Goal: Task Accomplishment & Management: Use online tool/utility

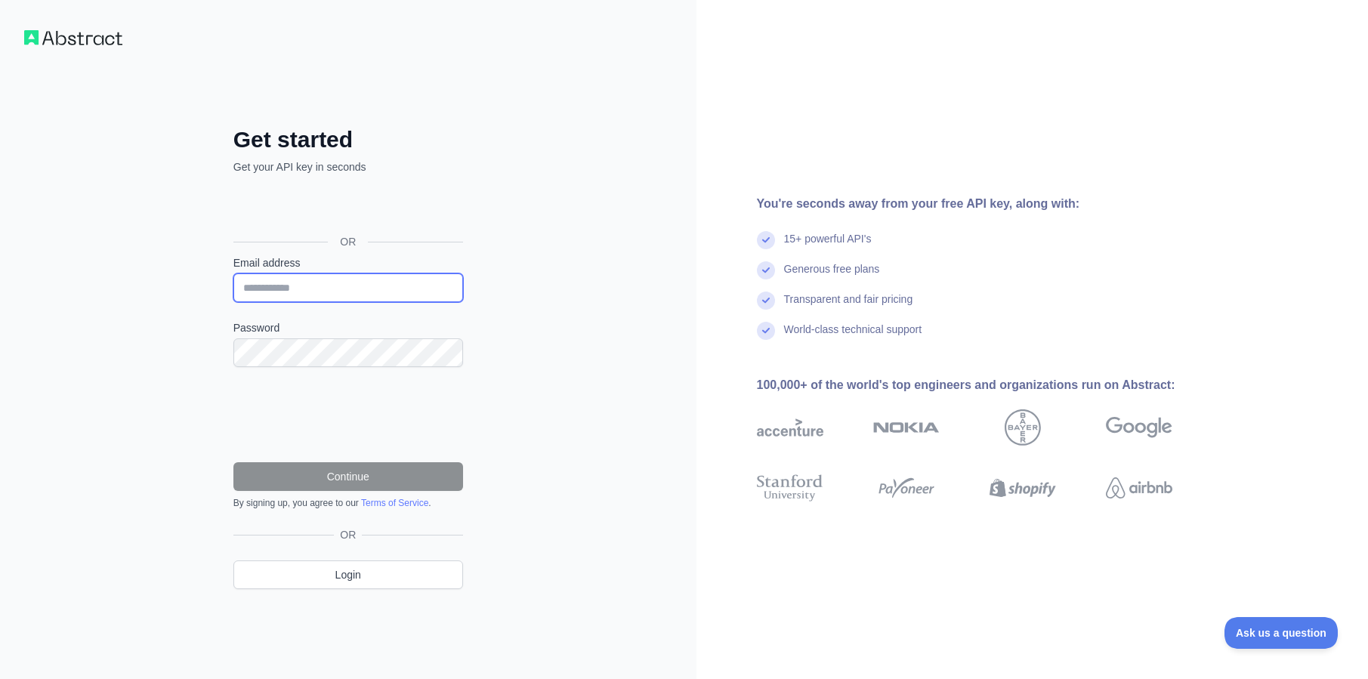
click at [292, 285] on input "Email address" at bounding box center [348, 288] width 230 height 29
type input "**********"
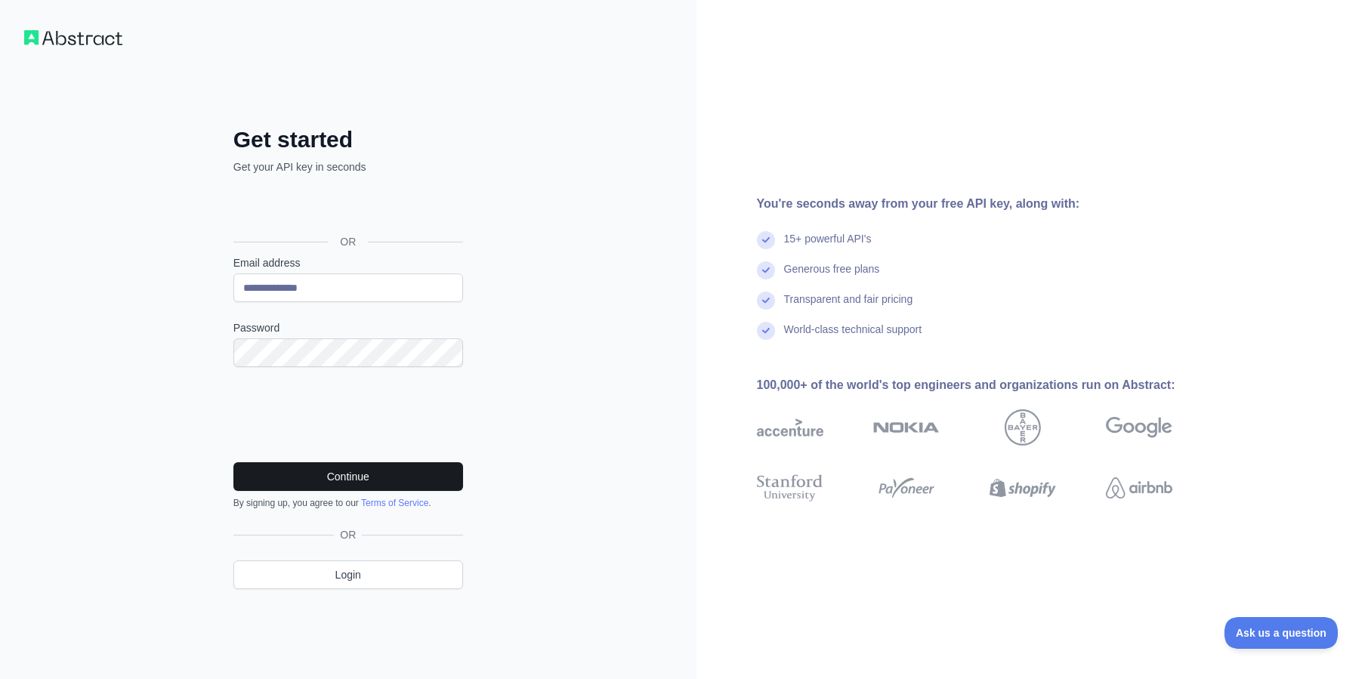
click at [332, 472] on button "Continue" at bounding box center [348, 476] width 230 height 29
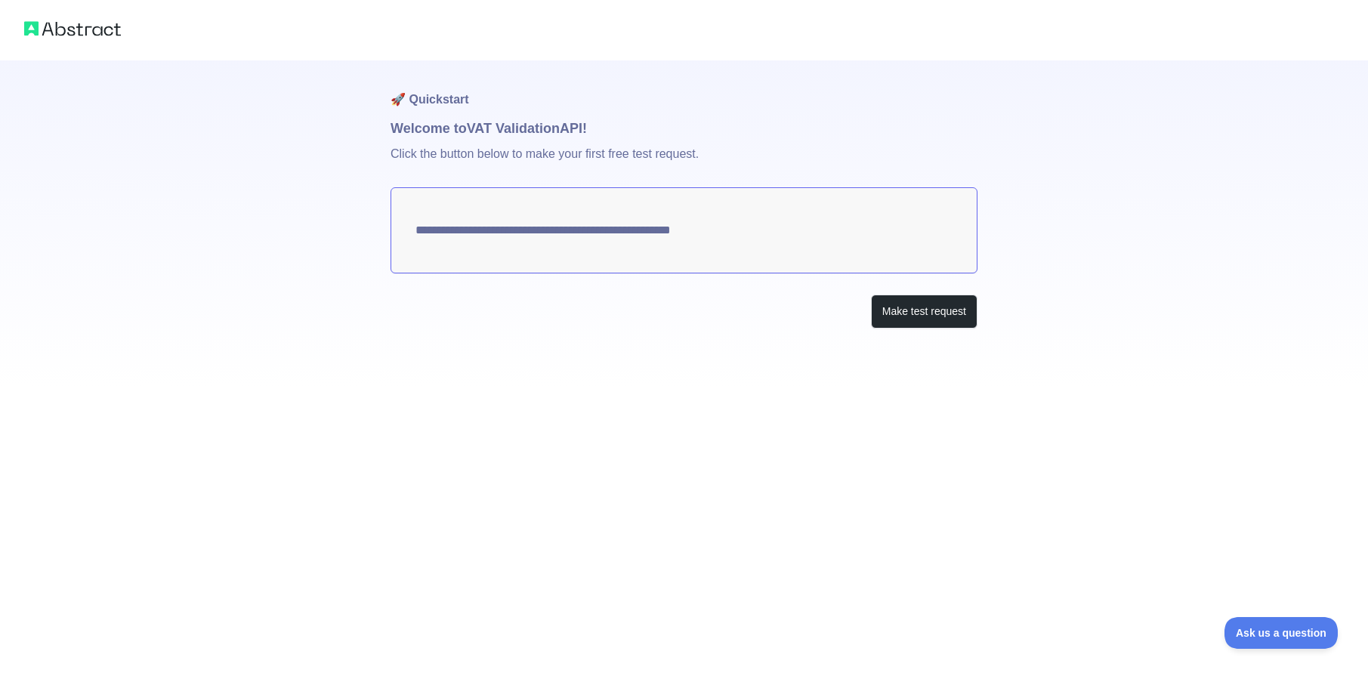
click at [531, 224] on textarea "**********" at bounding box center [684, 230] width 587 height 86
click at [543, 234] on textarea "**********" at bounding box center [684, 230] width 587 height 86
drag, startPoint x: 789, startPoint y: 230, endPoint x: 400, endPoint y: 229, distance: 388.4
click at [400, 229] on textarea "**********" at bounding box center [684, 230] width 587 height 86
click at [922, 312] on button "Make test request" at bounding box center [924, 312] width 107 height 34
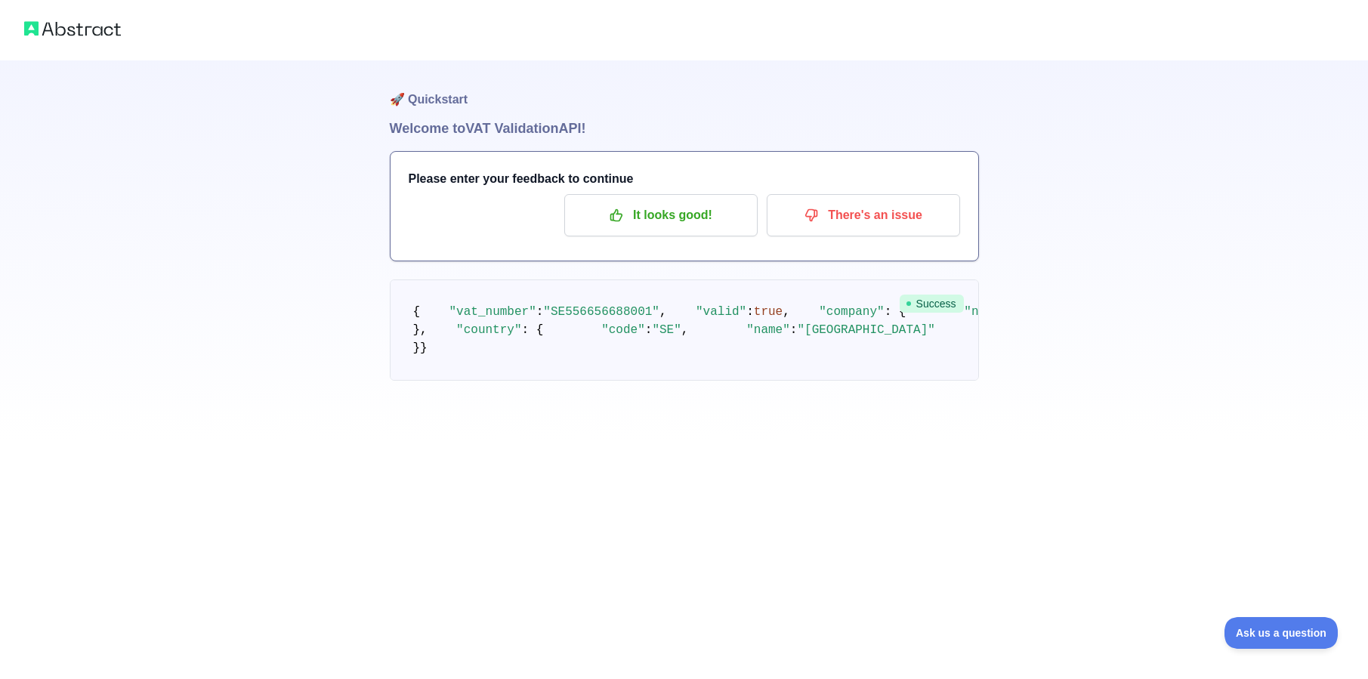
click at [530, 381] on pre "{ "vat_number" : "SE556656688001" , "valid" : true , "company" : { "name" : "GO…" at bounding box center [684, 330] width 589 height 101
click at [670, 223] on p "It looks good!" at bounding box center [661, 216] width 171 height 26
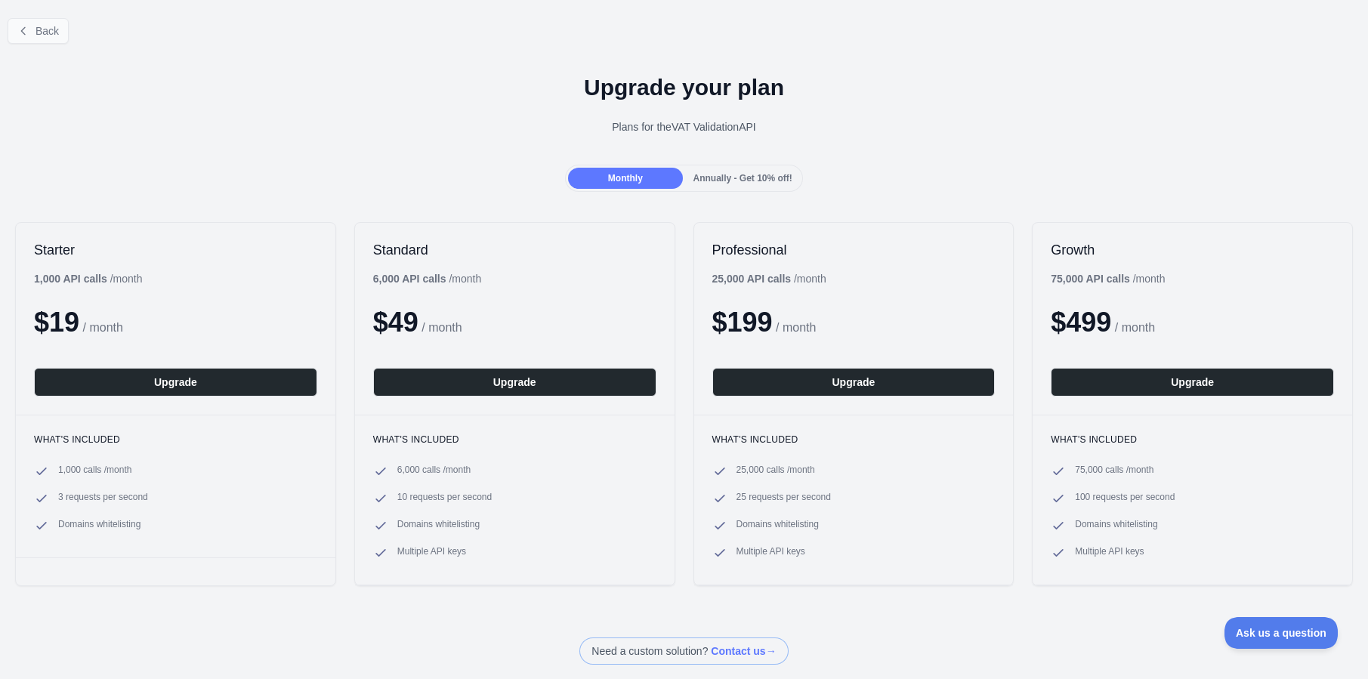
click at [34, 38] on button "Back" at bounding box center [38, 31] width 61 height 26
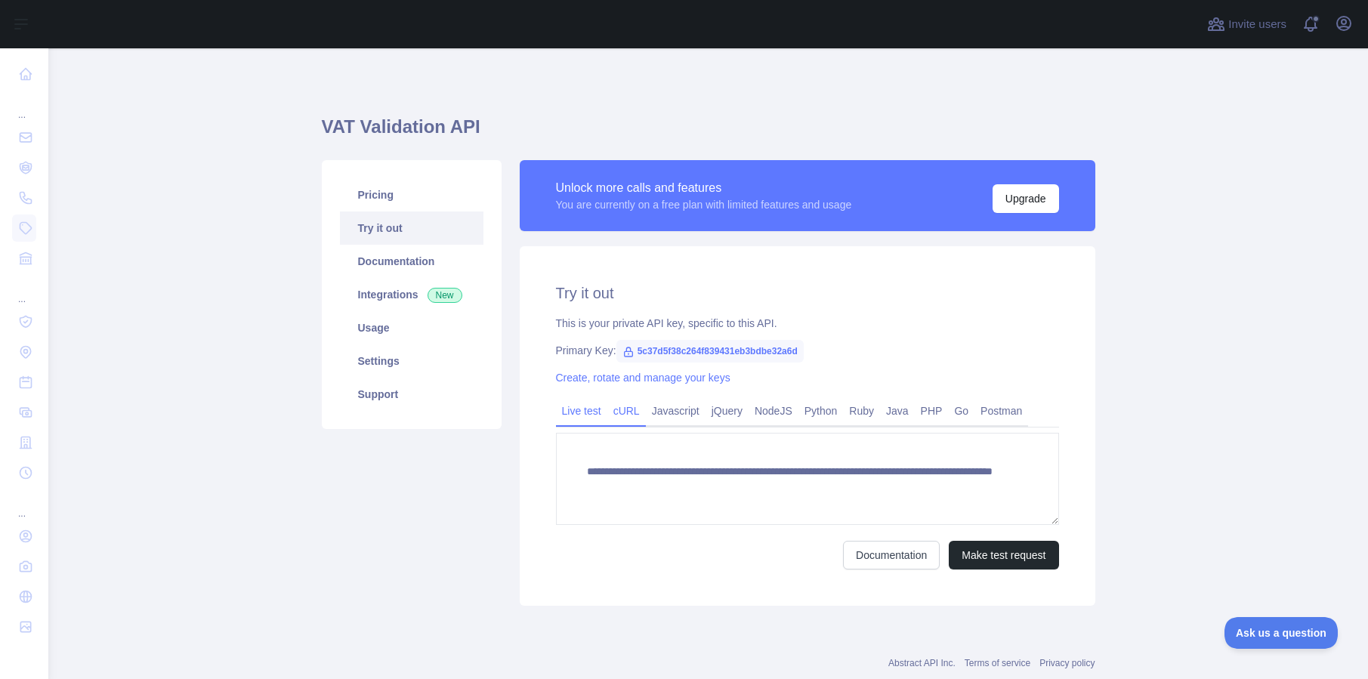
click at [627, 409] on link "cURL" at bounding box center [627, 411] width 39 height 24
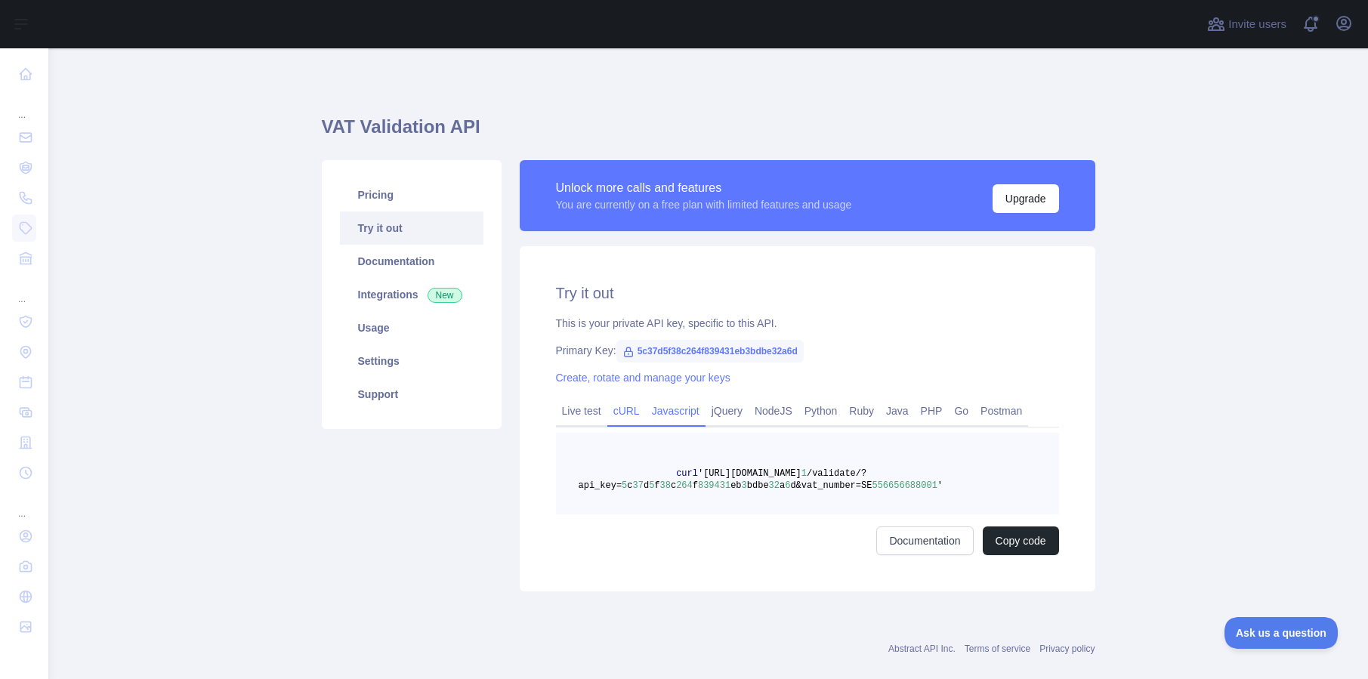
click at [682, 413] on link "Javascript" at bounding box center [676, 411] width 60 height 24
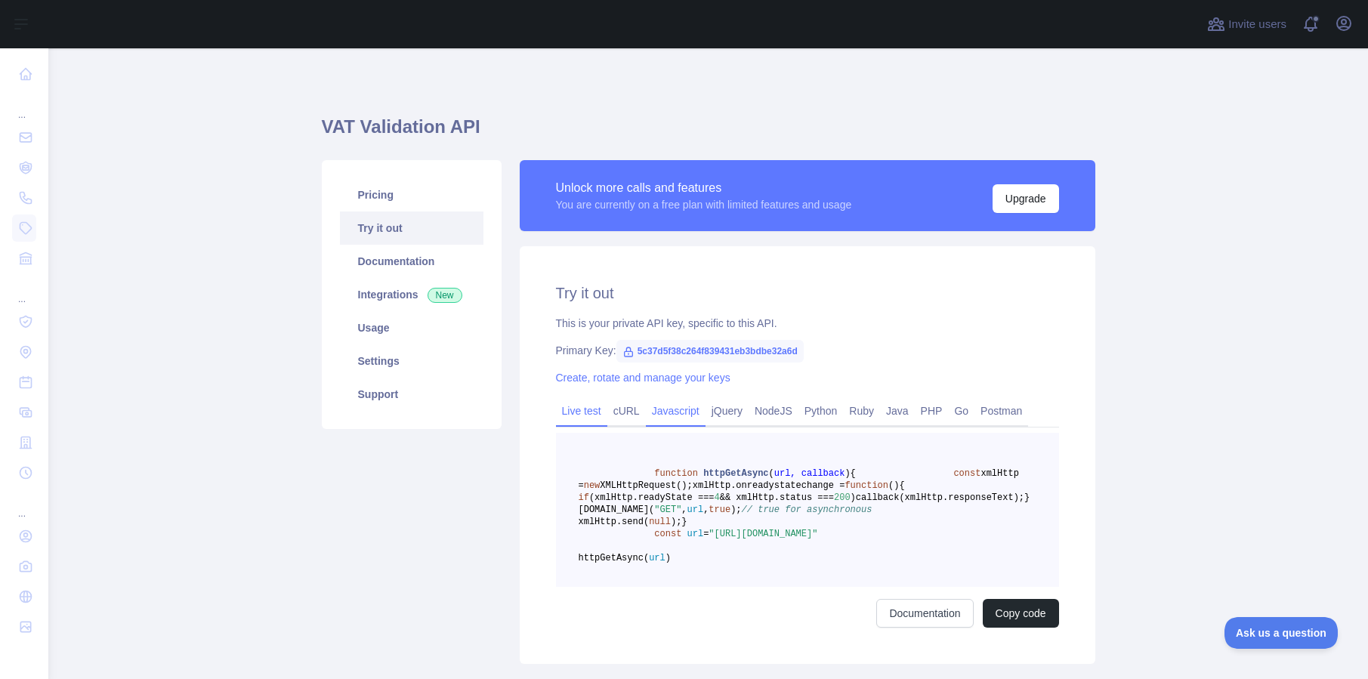
click at [574, 413] on link "Live test" at bounding box center [581, 411] width 51 height 24
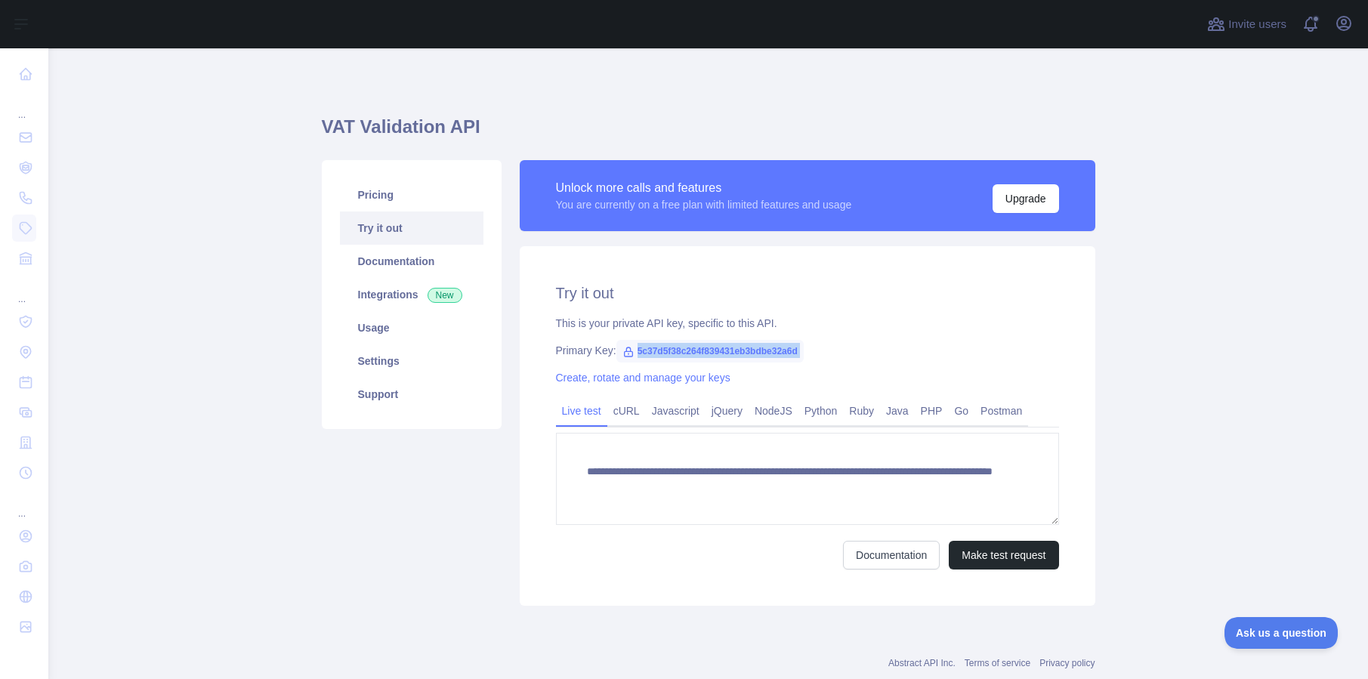
drag, startPoint x: 843, startPoint y: 361, endPoint x: 638, endPoint y: 354, distance: 204.1
click at [639, 354] on div "**********" at bounding box center [808, 426] width 576 height 360
copy div "5c37d5f38c264f839431eb3bdbe32a6d"
click at [961, 344] on div "Primary Key: 5c37d5f38c264f839431eb3bdbe32a6d" at bounding box center [807, 350] width 503 height 15
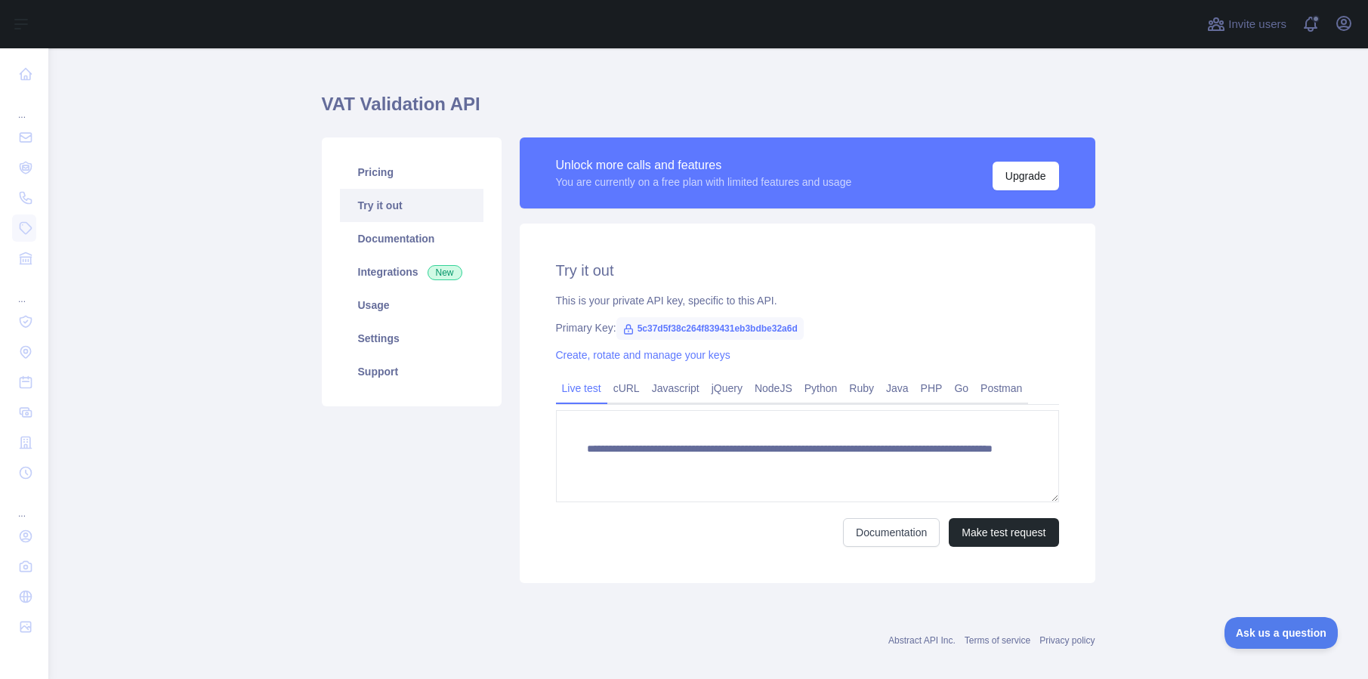
scroll to position [39, 0]
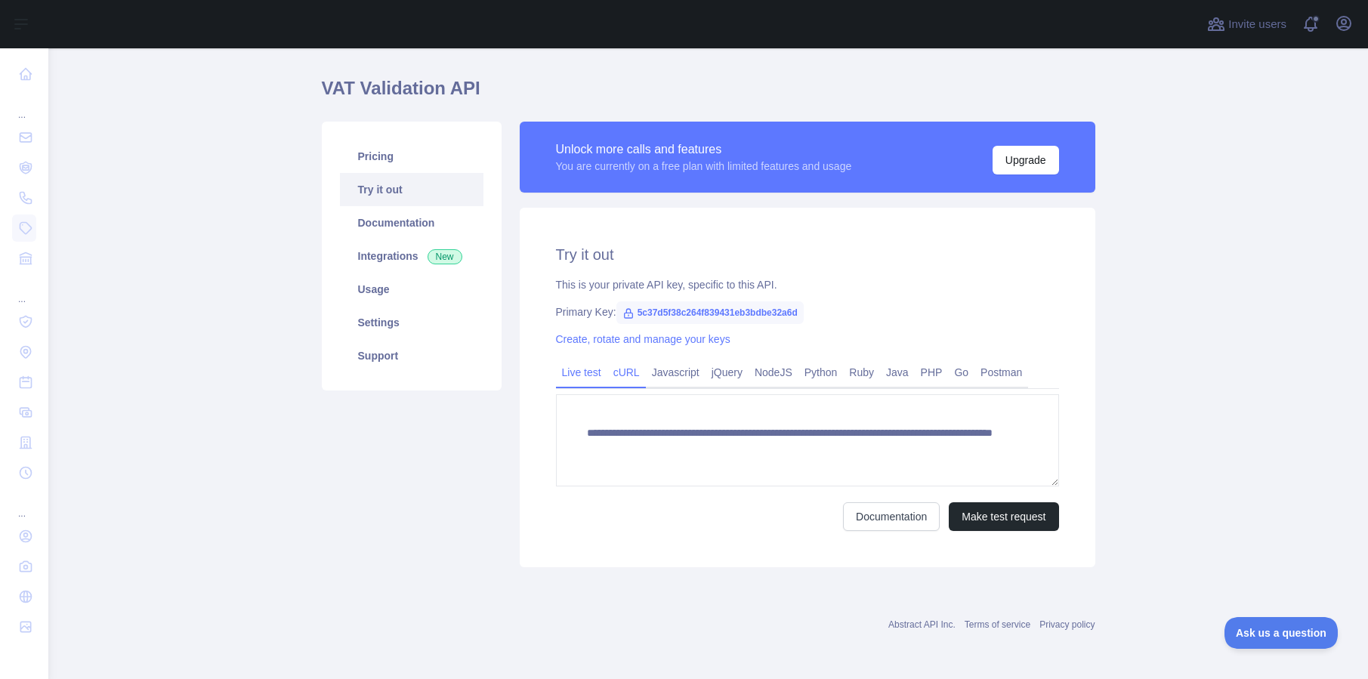
click at [635, 378] on link "cURL" at bounding box center [627, 372] width 39 height 24
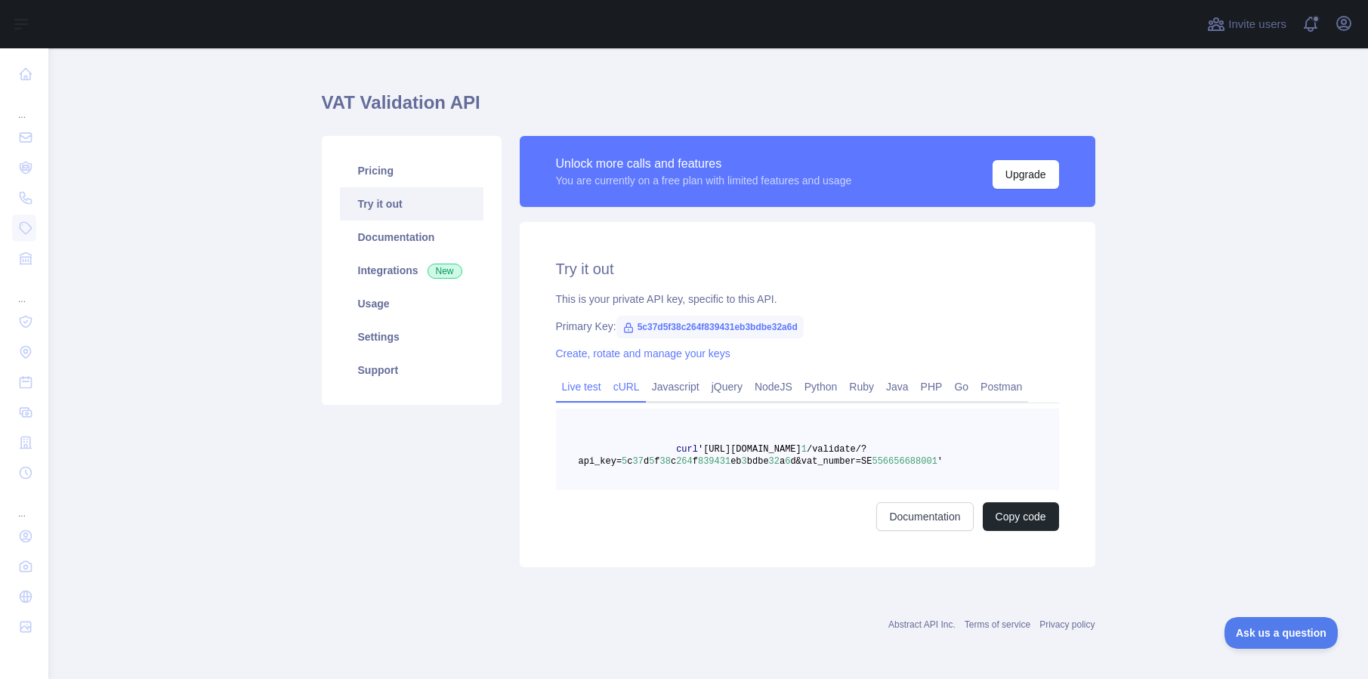
click at [577, 387] on link "Live test" at bounding box center [581, 387] width 51 height 24
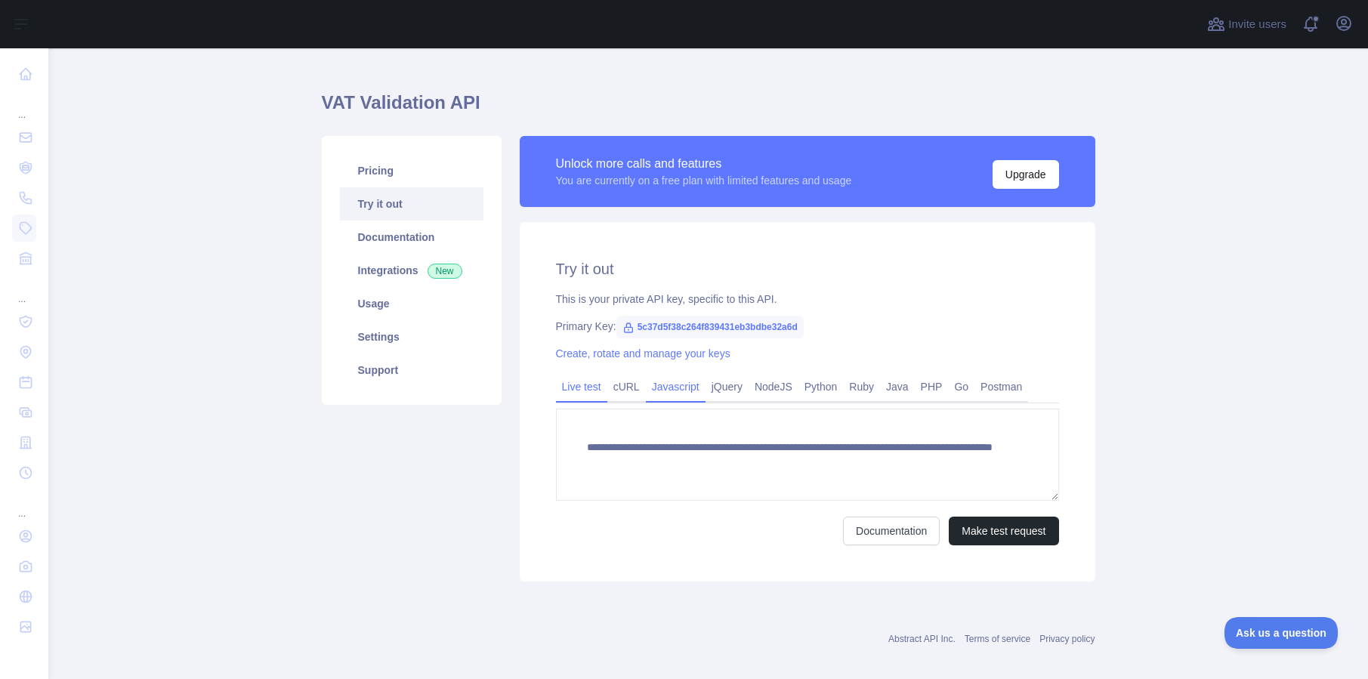
click at [685, 394] on link "Javascript" at bounding box center [676, 387] width 60 height 24
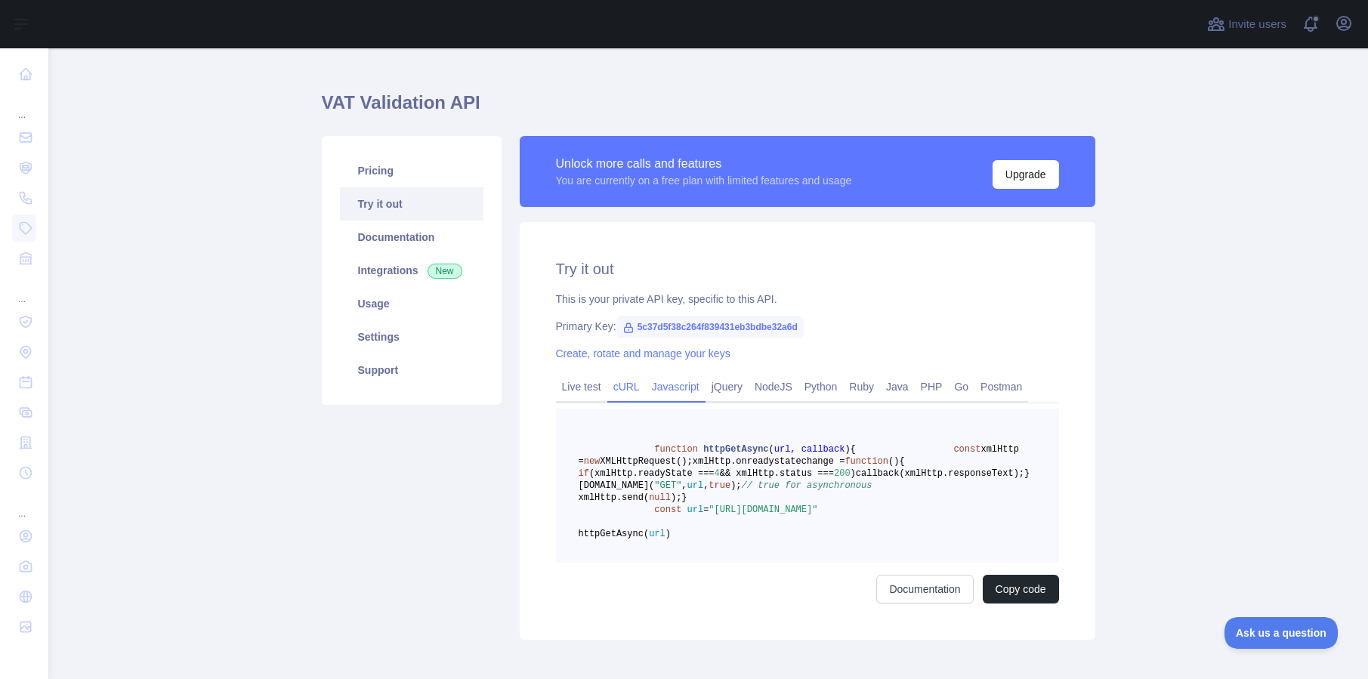
click at [630, 389] on link "cURL" at bounding box center [627, 387] width 39 height 24
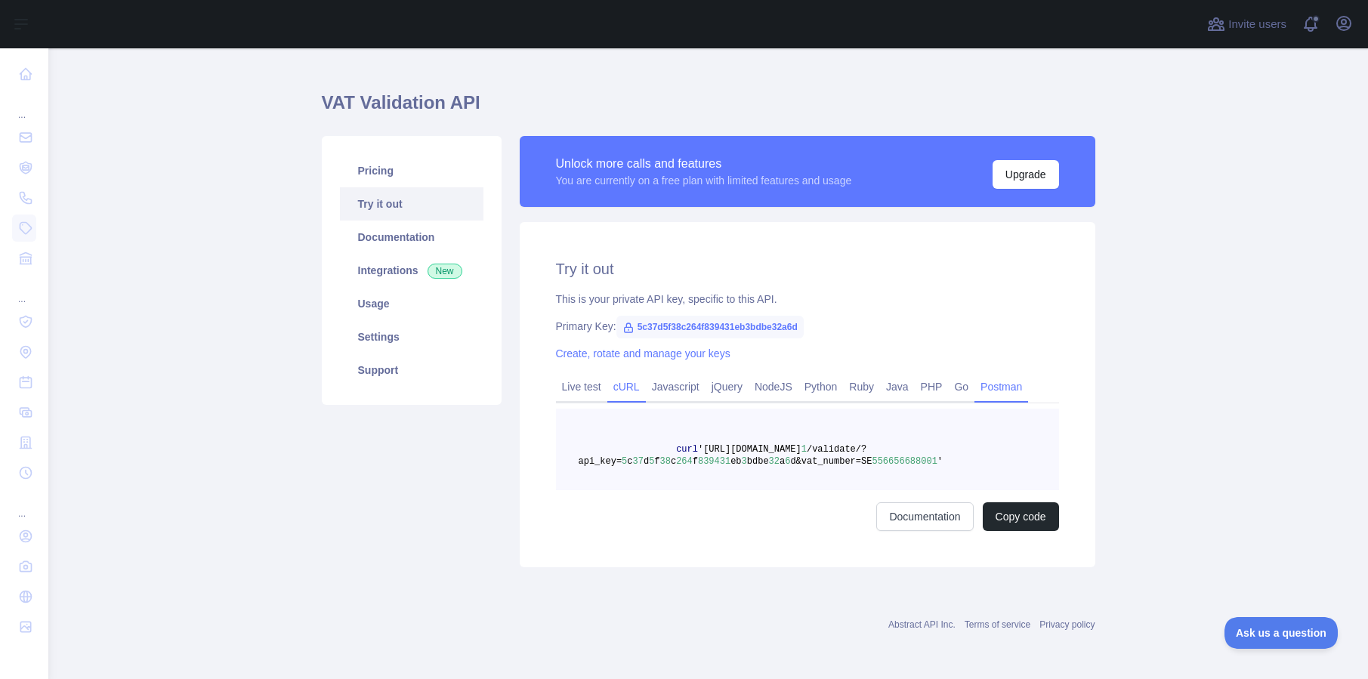
click at [1027, 393] on link "Postman" at bounding box center [1002, 387] width 54 height 24
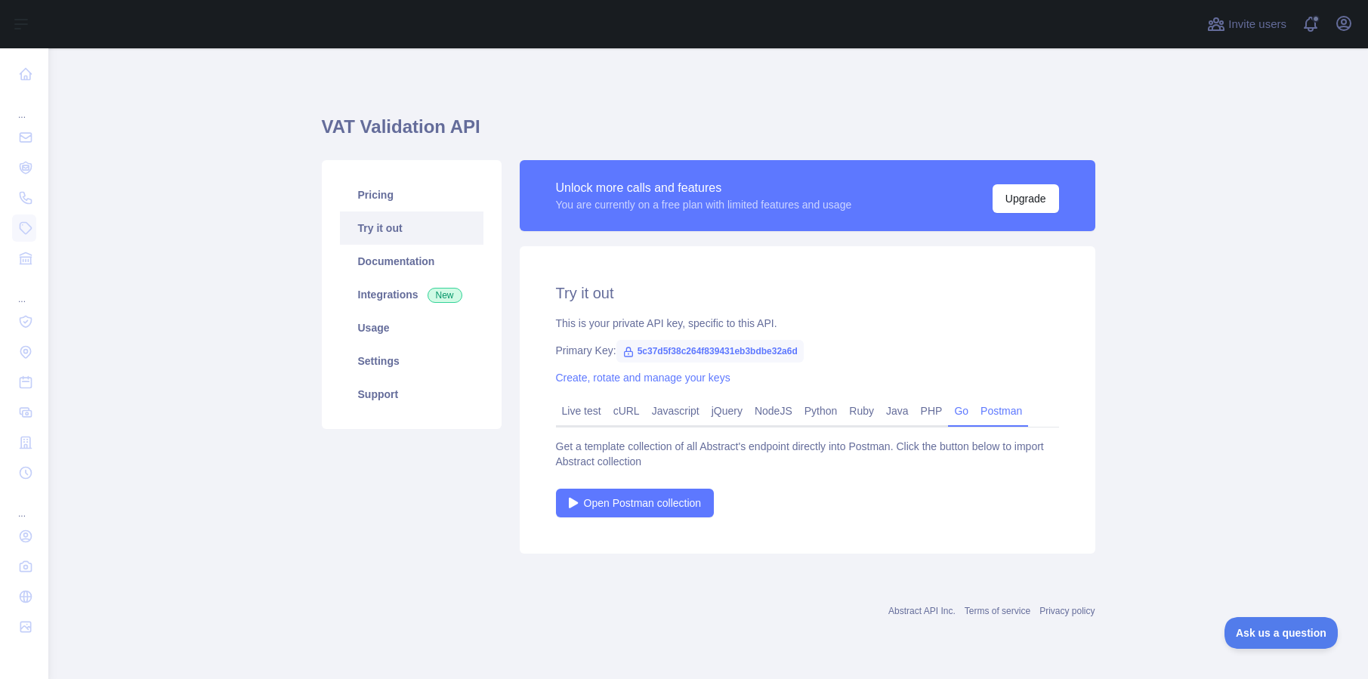
click at [963, 404] on link "Go" at bounding box center [961, 411] width 26 height 24
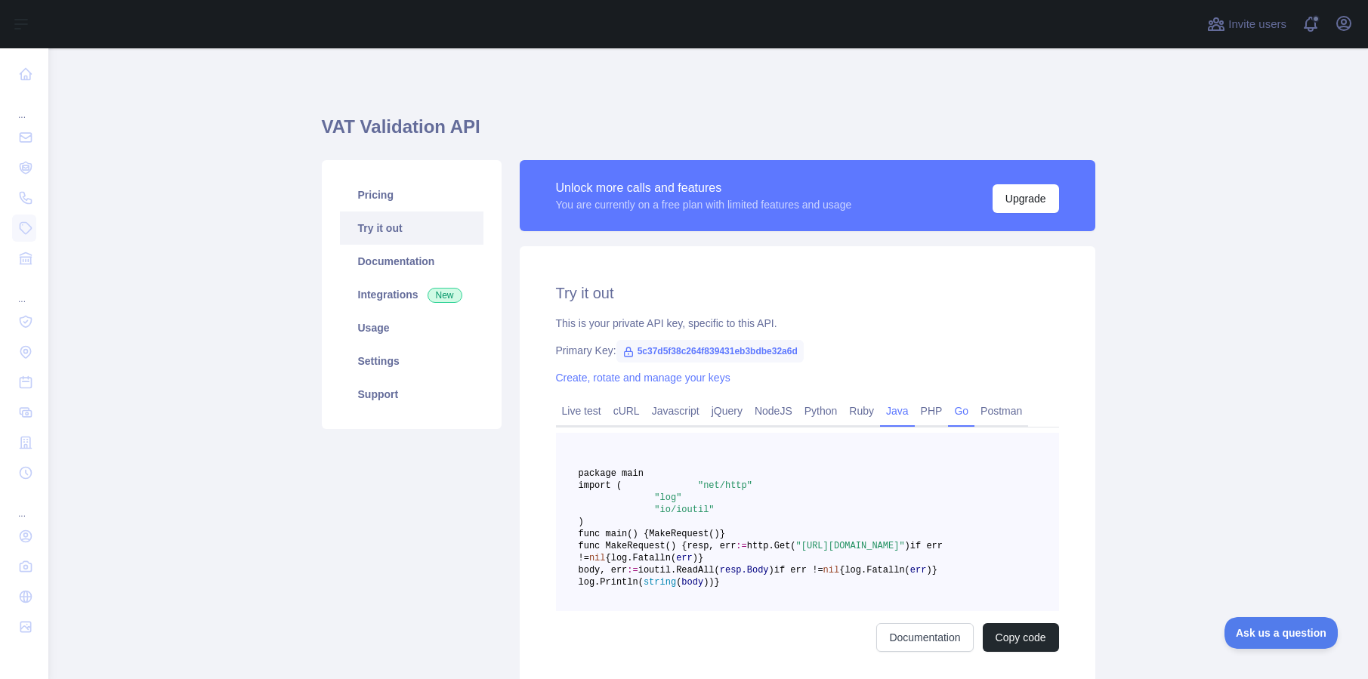
click at [914, 405] on link "Java" at bounding box center [897, 411] width 35 height 24
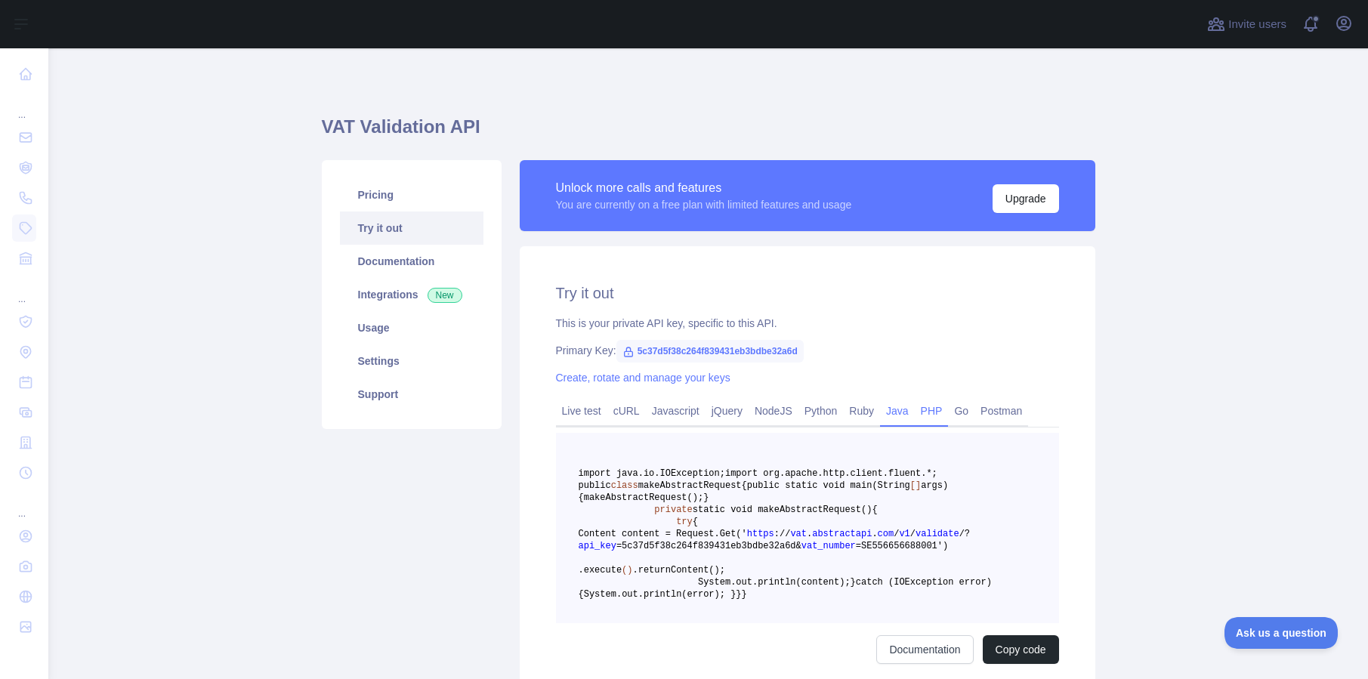
scroll to position [191, 0]
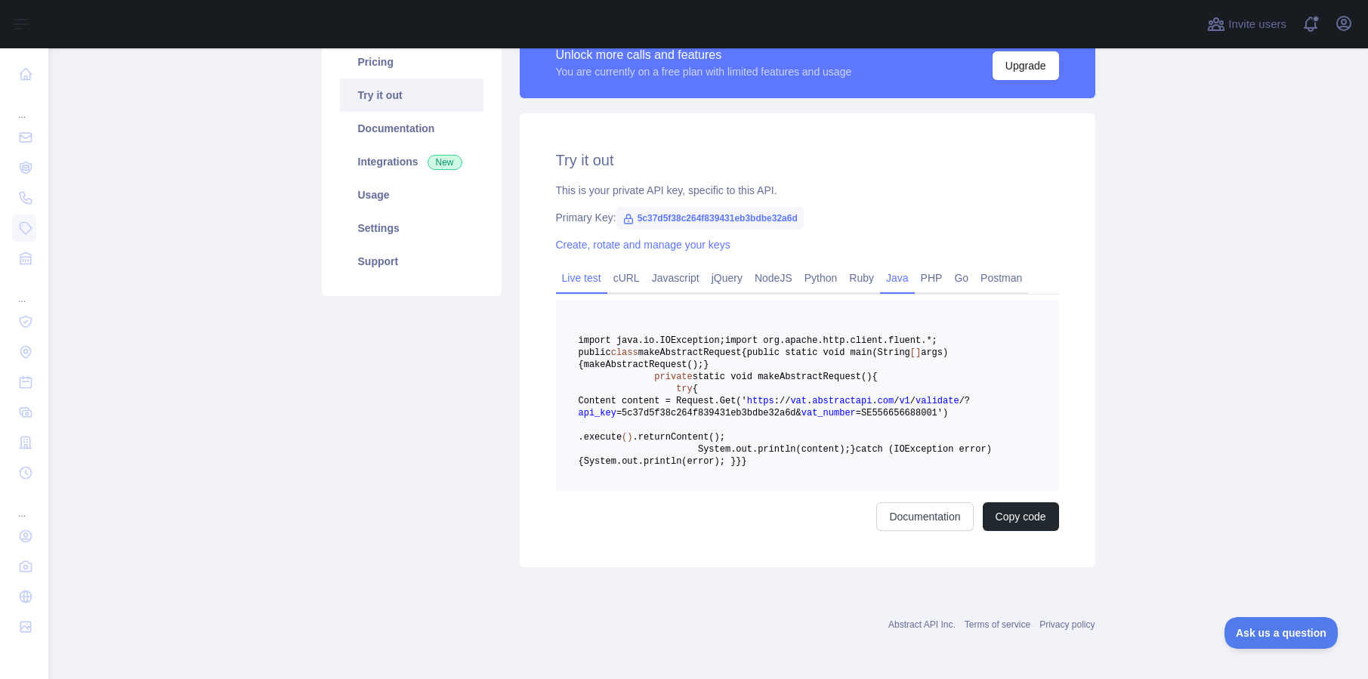
click at [588, 266] on link "Live test" at bounding box center [581, 278] width 51 height 24
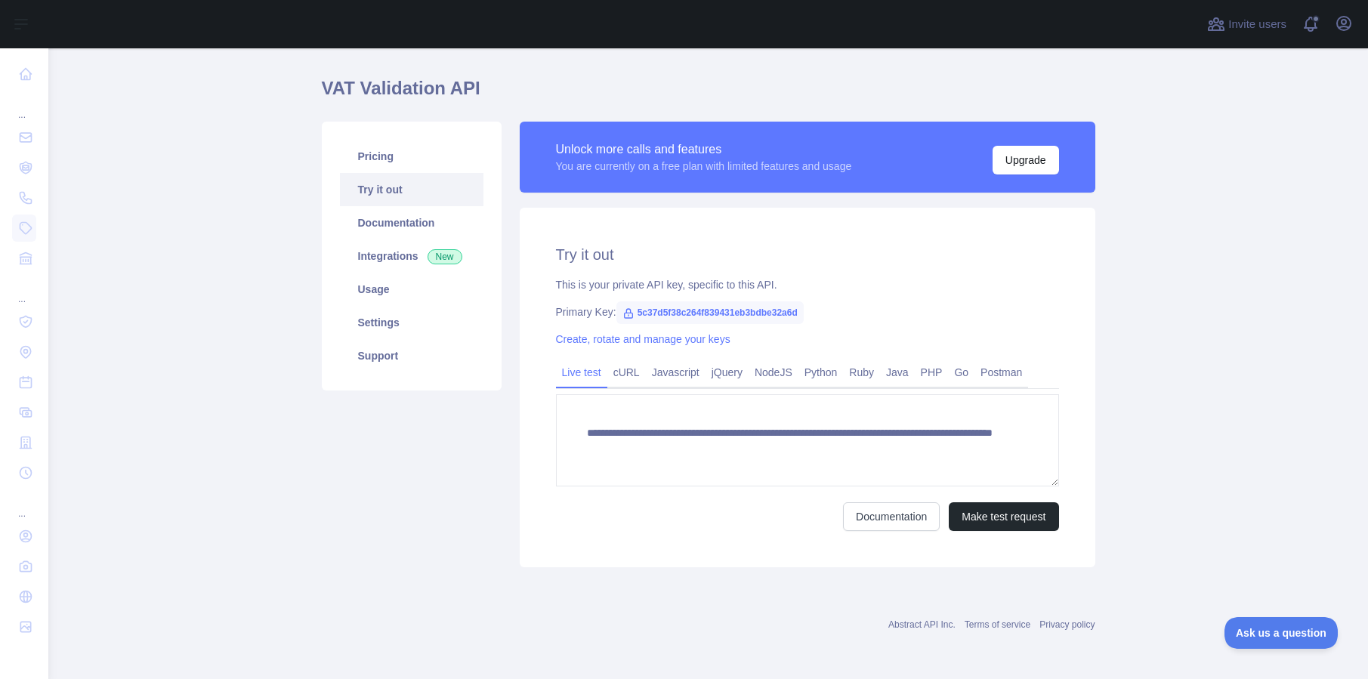
scroll to position [39, 0]
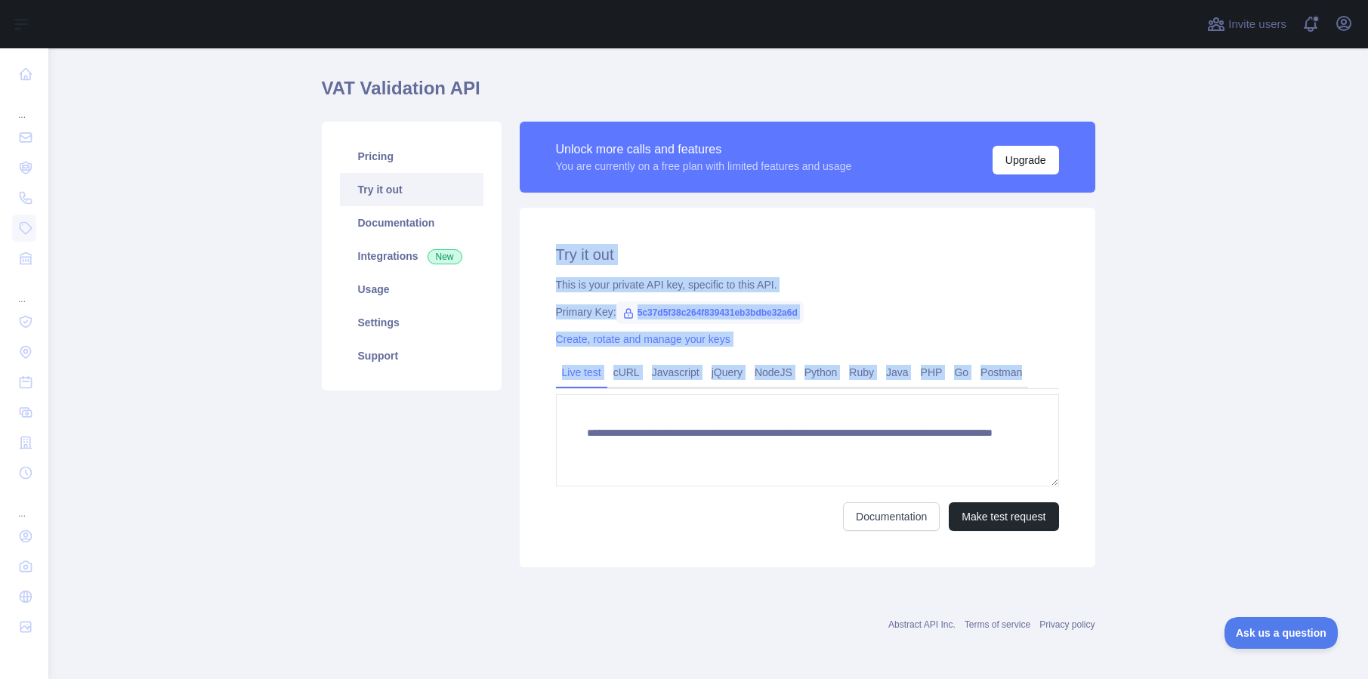
drag, startPoint x: 1081, startPoint y: 472, endPoint x: 558, endPoint y: 256, distance: 565.8
click at [558, 256] on main "**********" at bounding box center [708, 363] width 1320 height 631
copy div "Try it out This is your private API key, specific to this API. Primary Key: 5c3…"
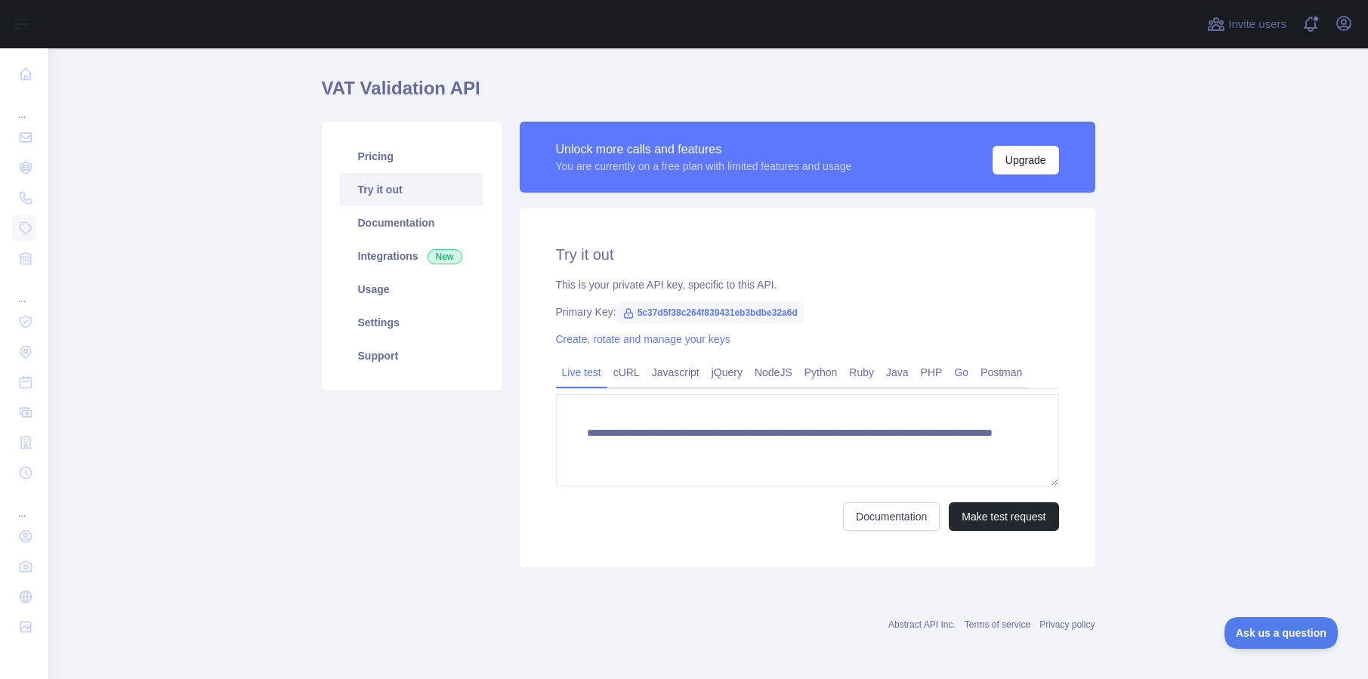
click at [710, 538] on div "**********" at bounding box center [808, 388] width 576 height 360
click at [623, 379] on link "cURL" at bounding box center [627, 372] width 39 height 24
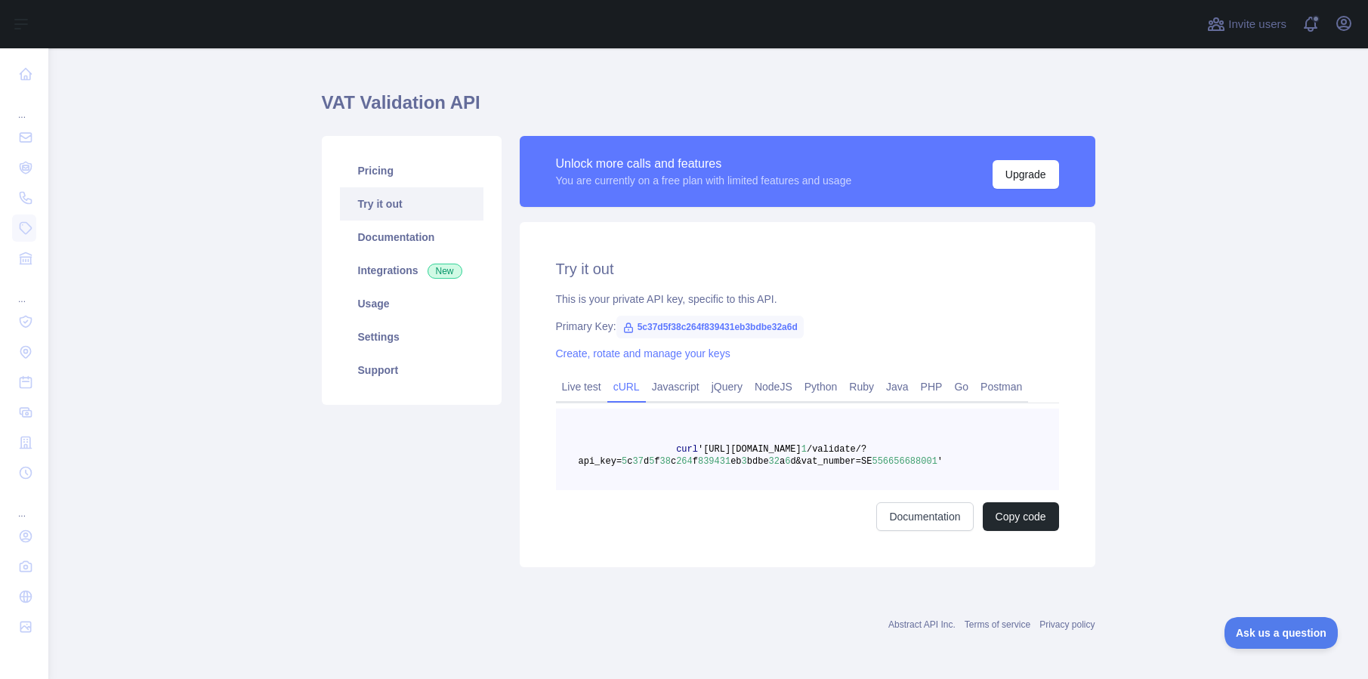
scroll to position [24, 0]
drag, startPoint x: 950, startPoint y: 462, endPoint x: 651, endPoint y: 440, distance: 300.1
click at [651, 440] on pre "curl '[URL][DOMAIN_NAME] 1 /validate/?api_key= 5 c 37 d 5 f 38 c 264 f 839431 e…" at bounding box center [807, 450] width 503 height 82
copy code "curl '[URL][DOMAIN_NAME] 1 /validate/?api_key= 5 c 37 d 5 f 38 c 264 f 839431 e…"
click at [1083, 347] on div "Try it out This is your private API key, specific to this API. Primary Key: 5c3…" at bounding box center [808, 394] width 576 height 345
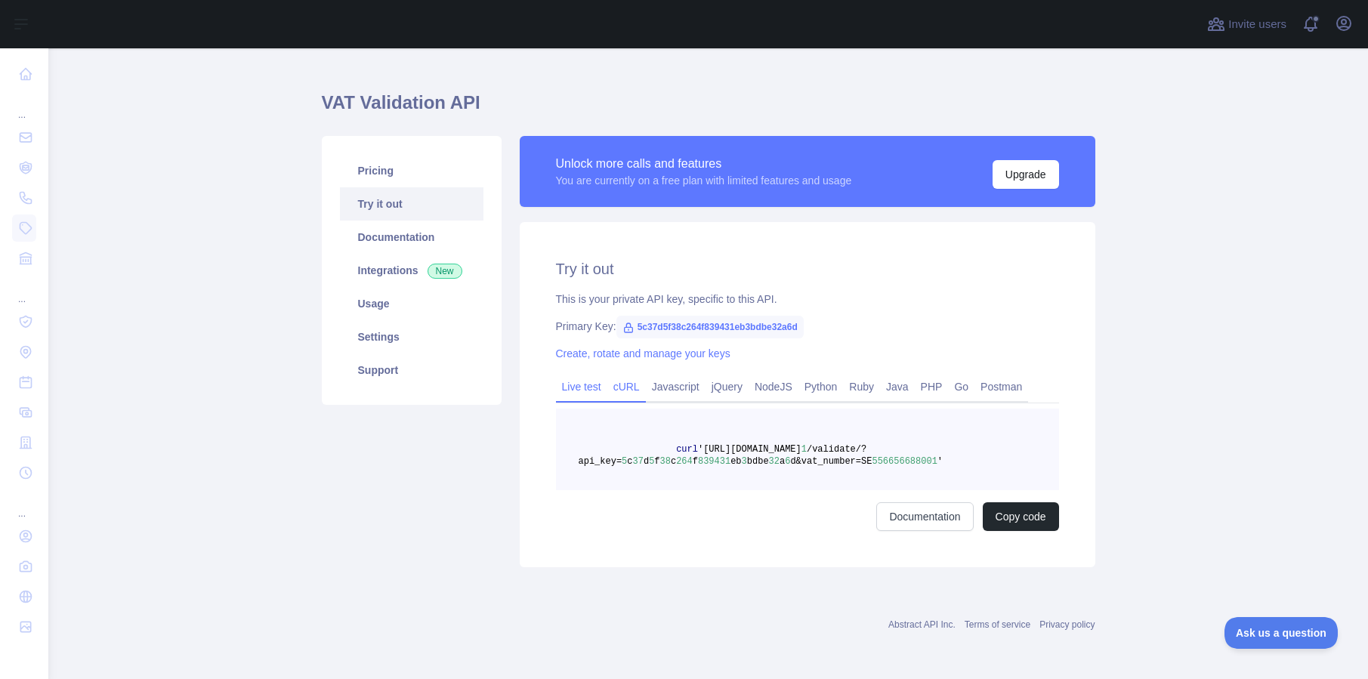
click at [570, 387] on link "Live test" at bounding box center [581, 387] width 51 height 24
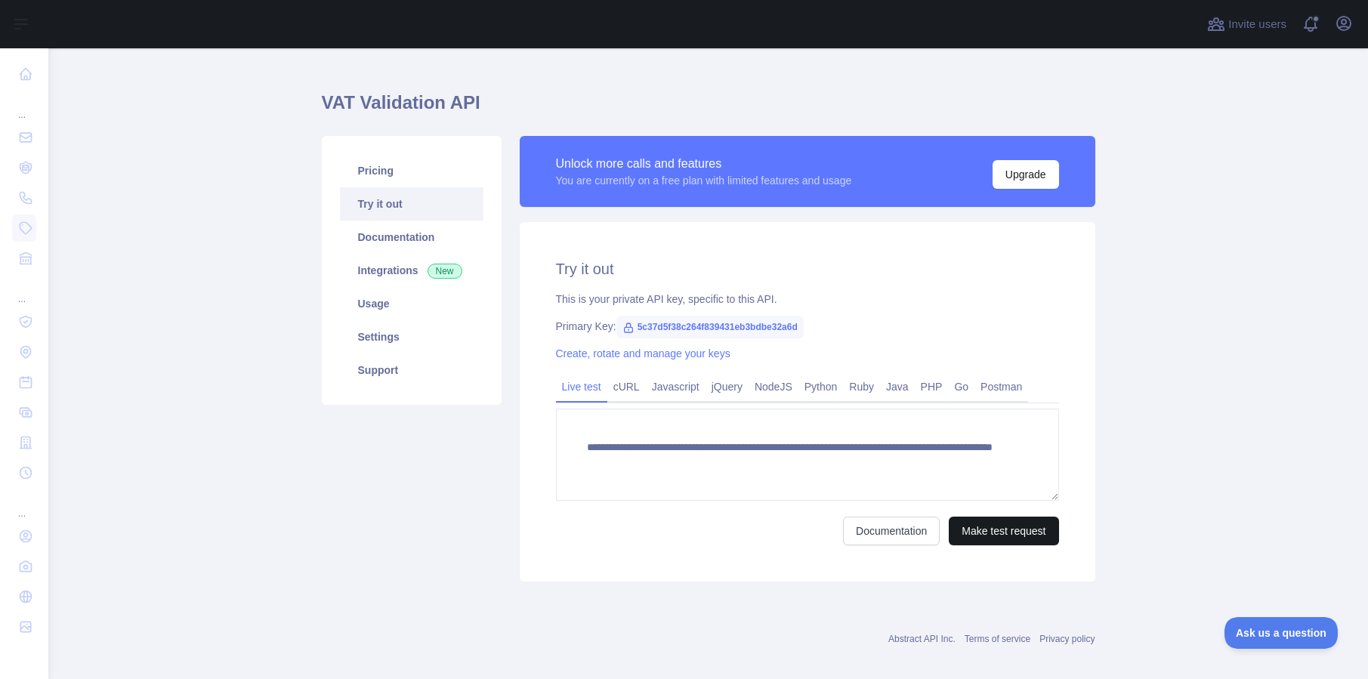
click at [998, 527] on button "Make test request" at bounding box center [1004, 531] width 110 height 29
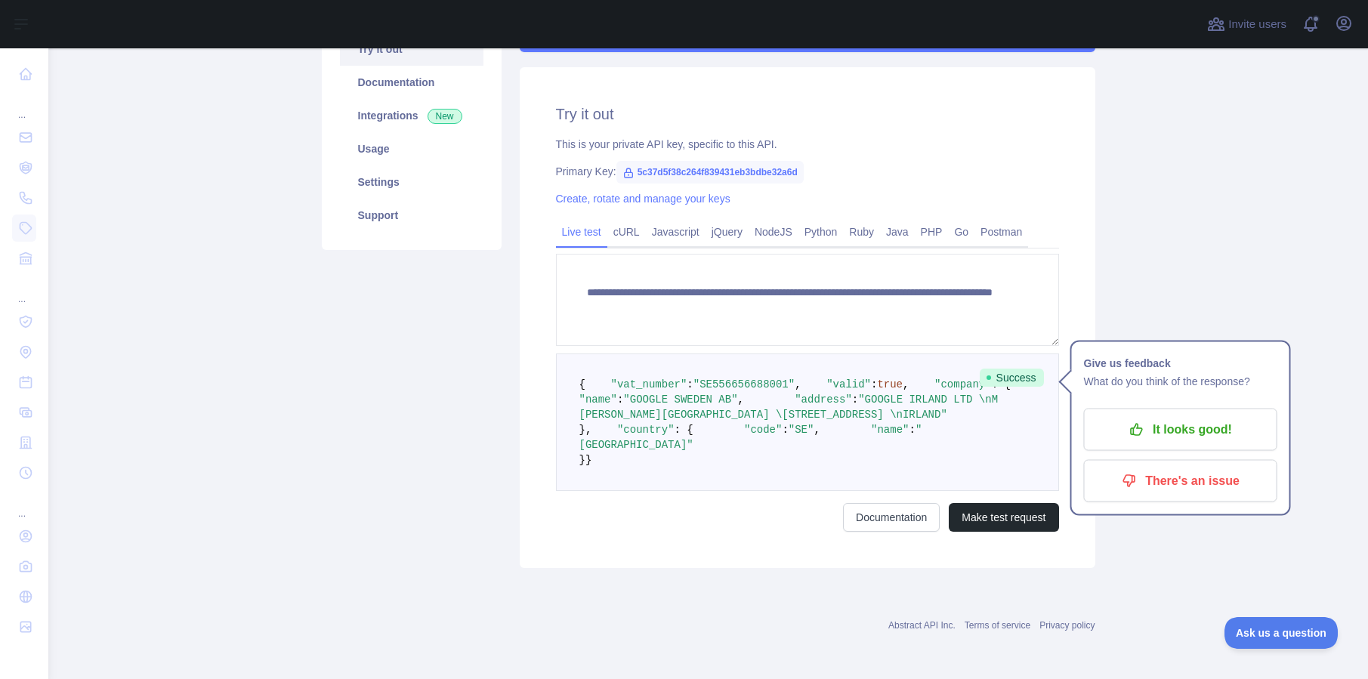
scroll to position [190, 0]
click at [631, 221] on link "cURL" at bounding box center [627, 231] width 39 height 24
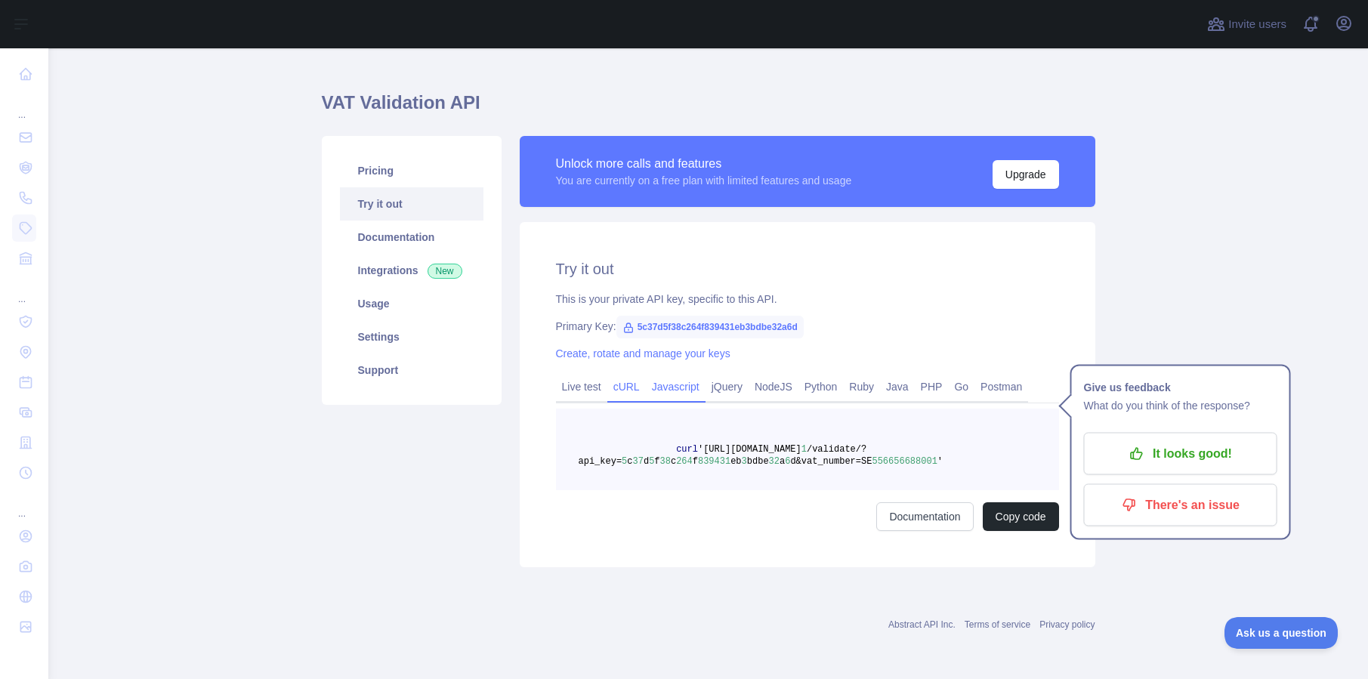
click at [683, 375] on link "Javascript" at bounding box center [676, 387] width 60 height 24
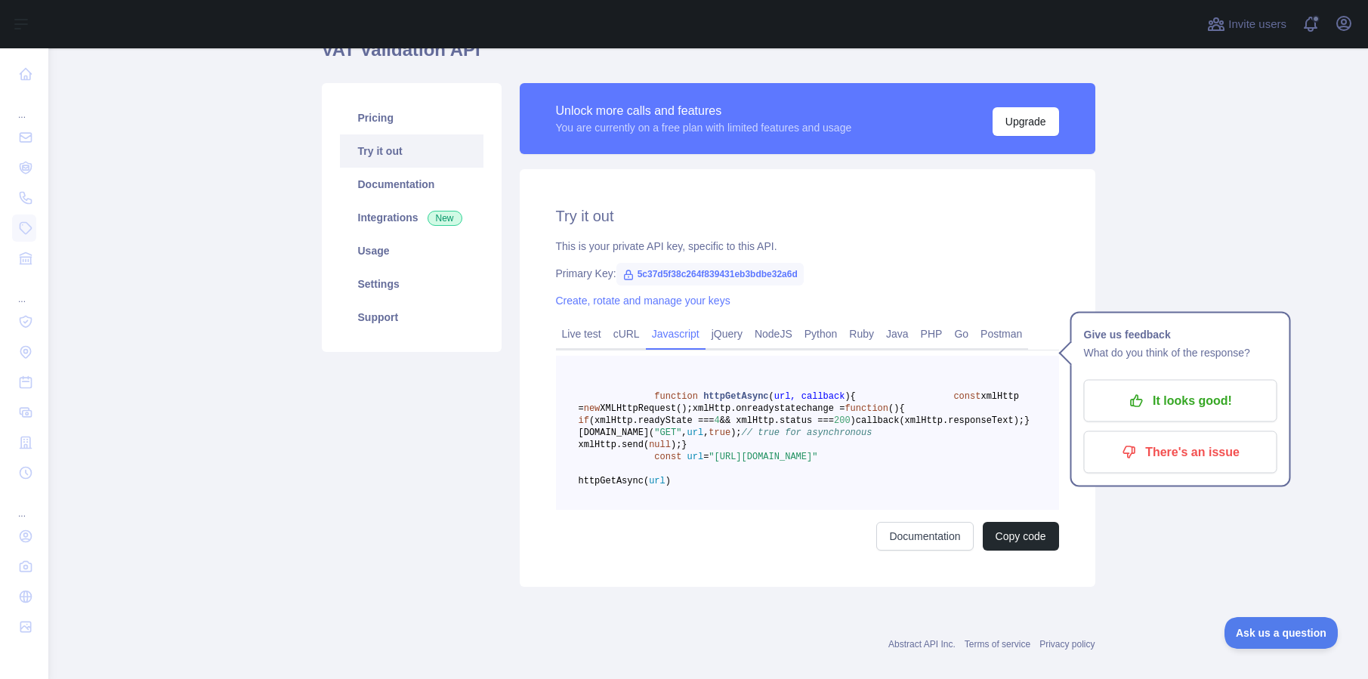
scroll to position [169, 0]
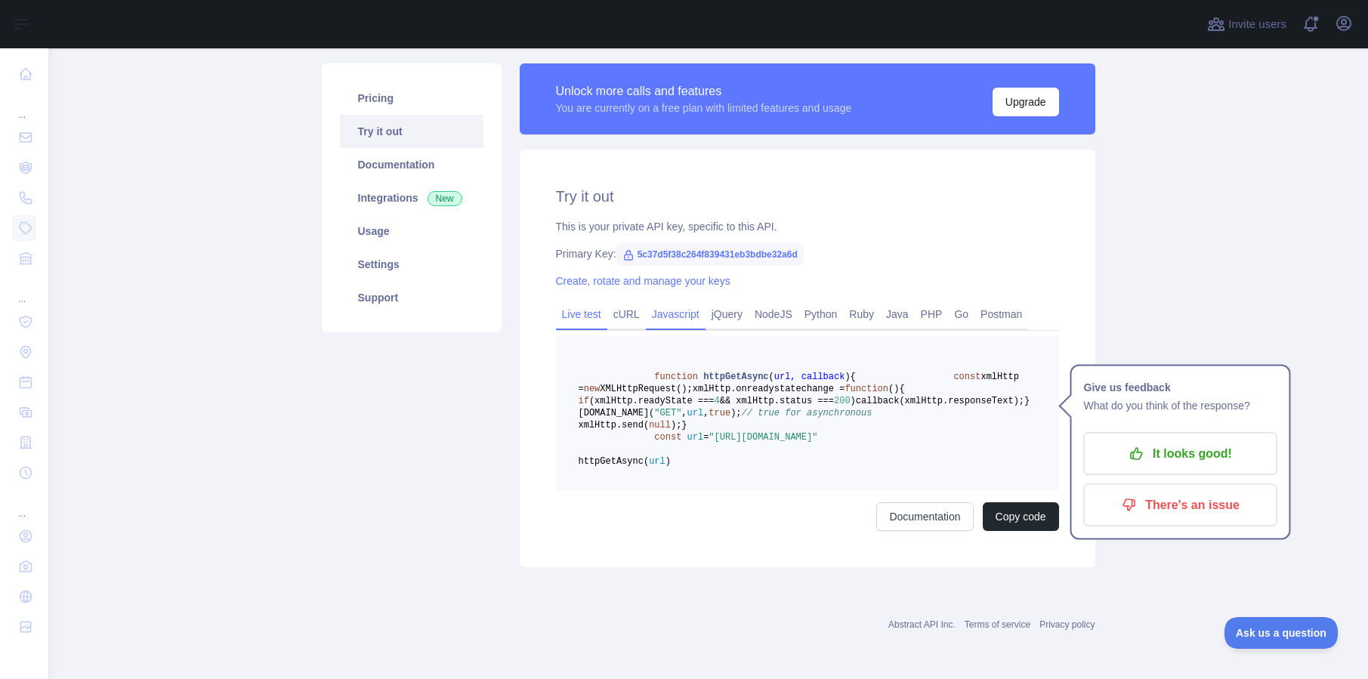
click at [597, 302] on link "Live test" at bounding box center [581, 314] width 51 height 24
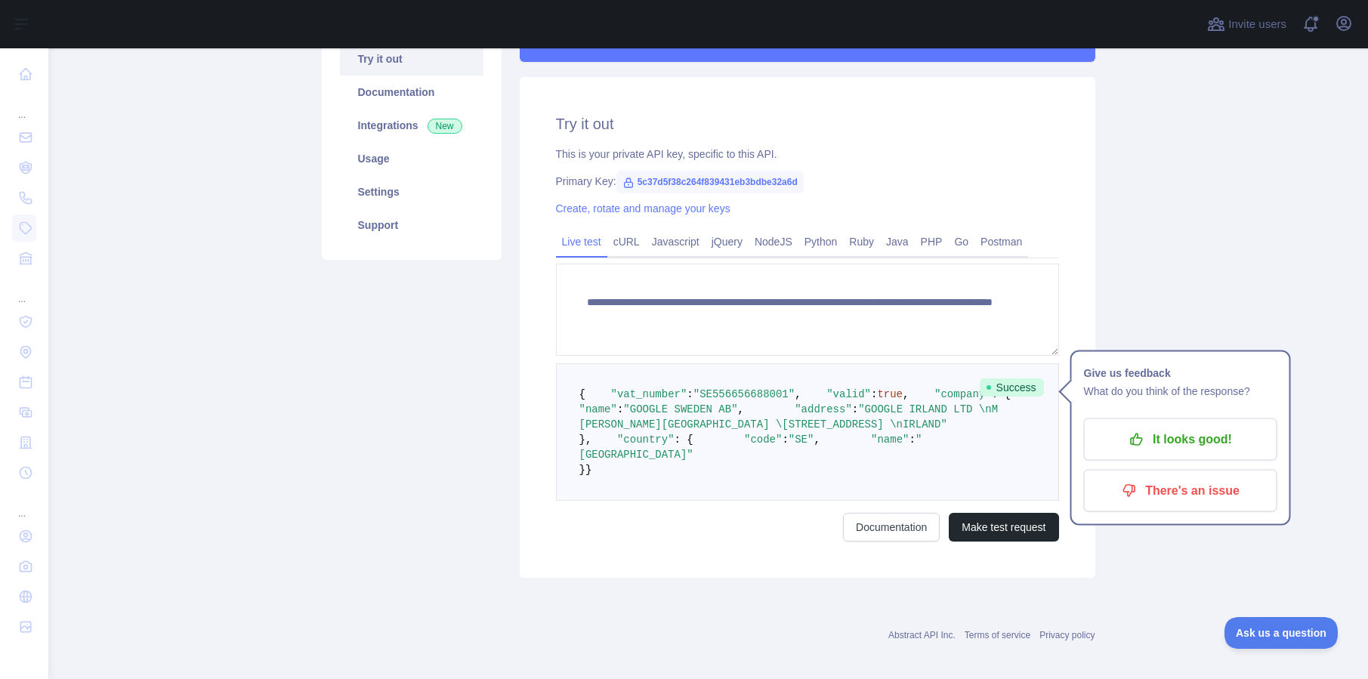
scroll to position [258, 0]
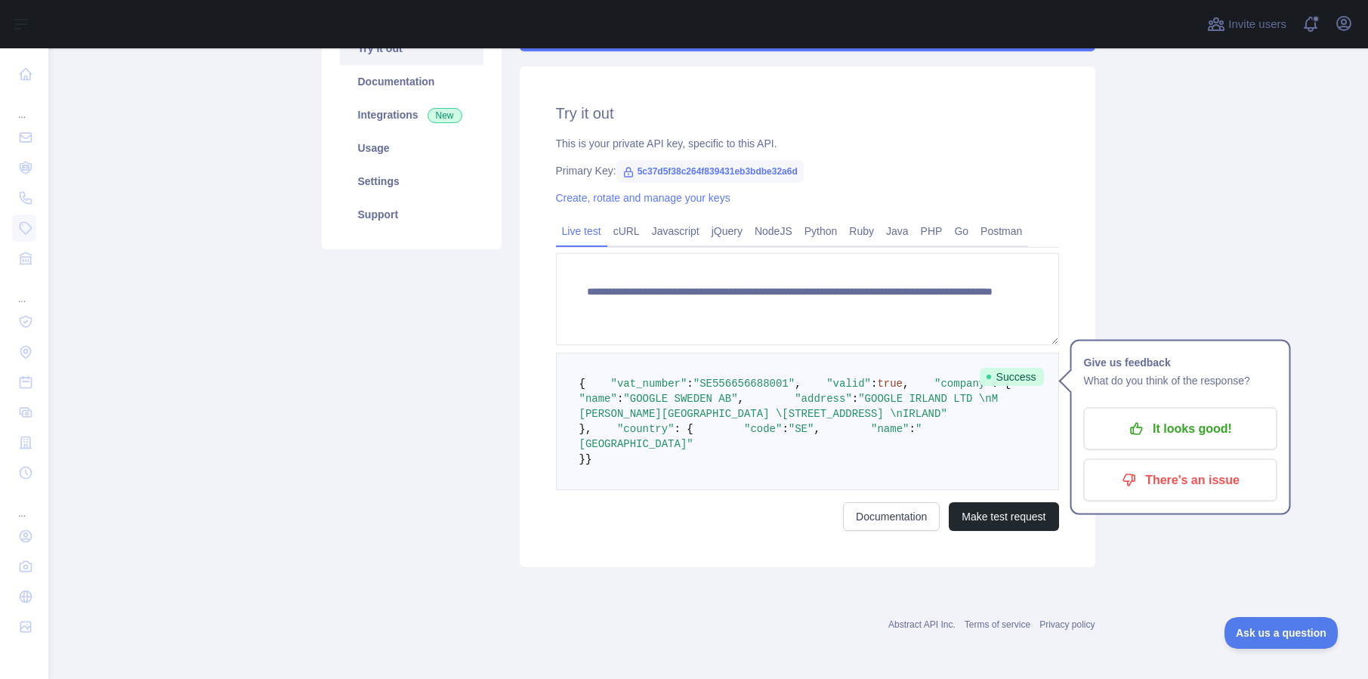
click at [704, 476] on pre "{ "vat_number" : "SE556656688001" , "valid" : true , "company" : { "name" : "GO…" at bounding box center [807, 422] width 503 height 138
click at [713, 480] on pre "{ "vat_number" : "SE556656688001" , "valid" : true , "company" : { "name" : "GO…" at bounding box center [807, 422] width 503 height 138
click at [796, 424] on pre "{ "vat_number" : "SE556656688001" , "valid" : true , "company" : { "name" : "GO…" at bounding box center [807, 422] width 503 height 138
drag, startPoint x: 833, startPoint y: 382, endPoint x: 823, endPoint y: 382, distance: 10.6
click at [823, 393] on span ""GOOGLE IRLAND LTD \nM [PERSON_NAME][GEOGRAPHIC_DATA] \[STREET_ADDRESS] \nIRLAN…" at bounding box center [792, 406] width 425 height 27
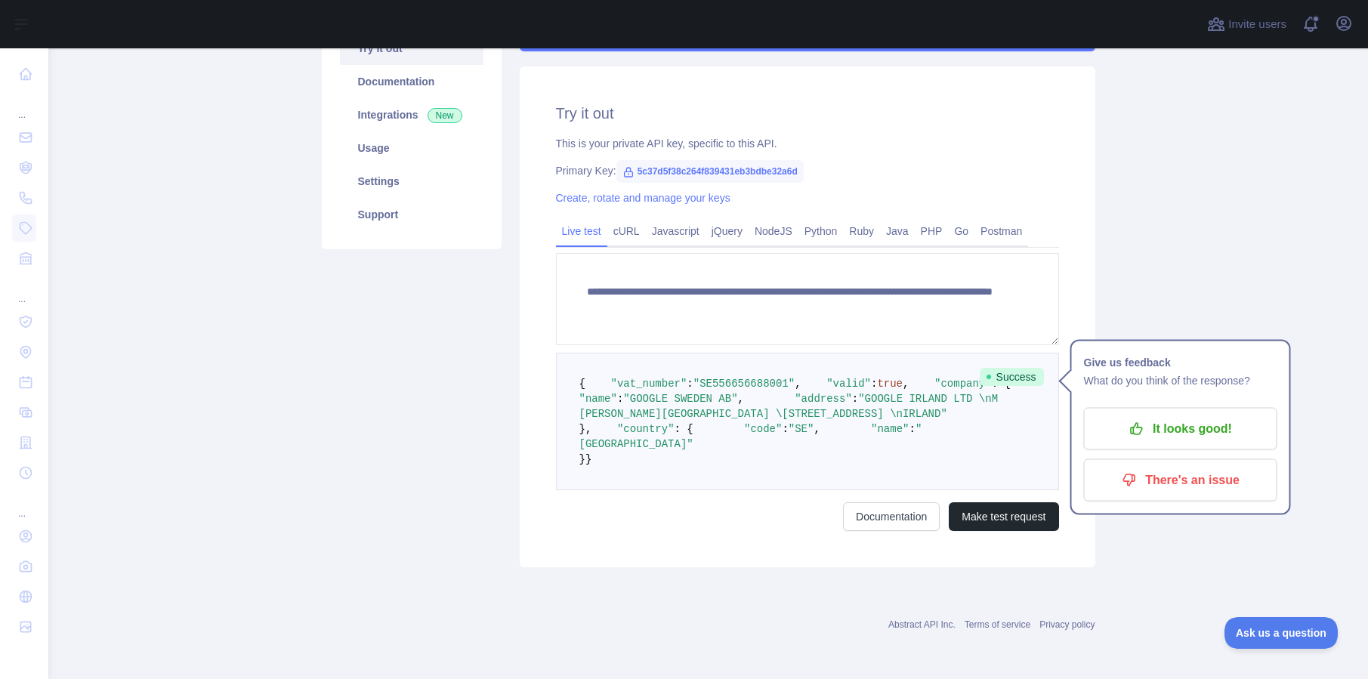
click at [759, 436] on pre "{ "vat_number" : "SE556656688001" , "valid" : true , "company" : { "name" : "GO…" at bounding box center [807, 422] width 503 height 138
click at [727, 450] on span ""[GEOGRAPHIC_DATA]"" at bounding box center [751, 436] width 343 height 27
click at [764, 475] on pre "{ "vat_number" : "SE556656688001" , "valid" : true , "company" : { "name" : "GO…" at bounding box center [807, 422] width 503 height 138
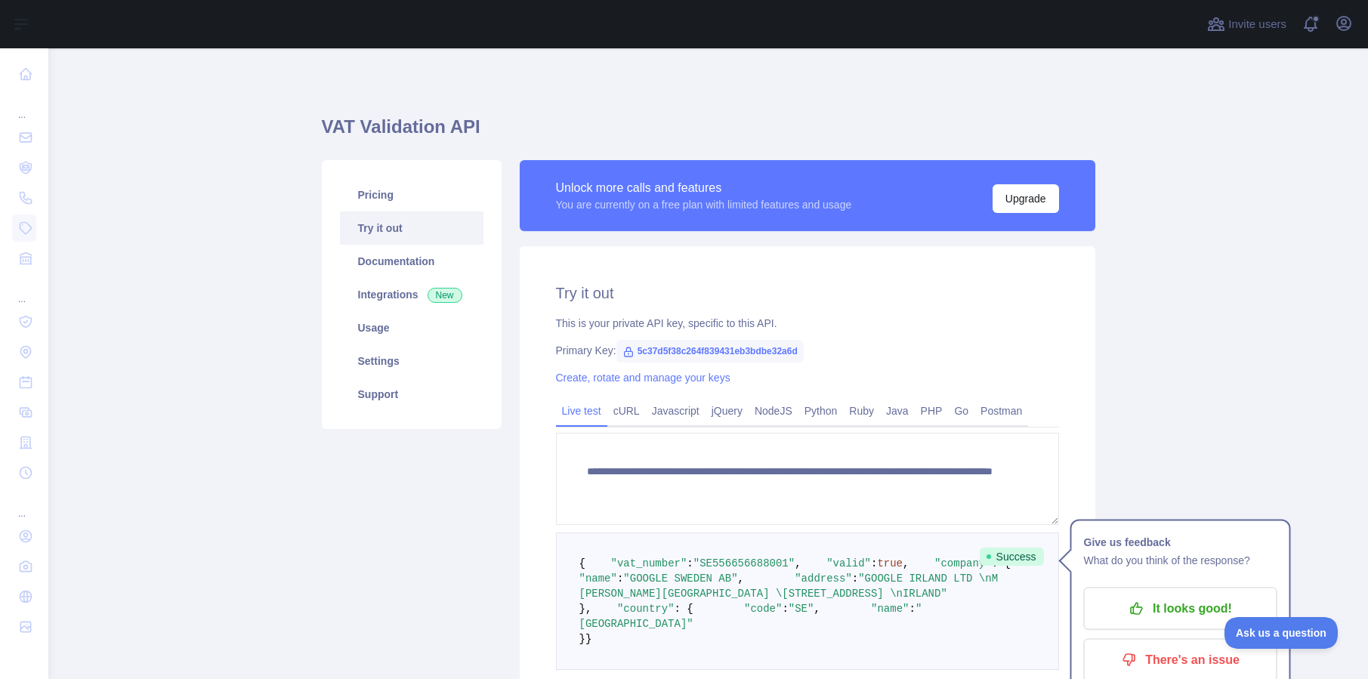
scroll to position [286, 0]
